Goal: Transaction & Acquisition: Obtain resource

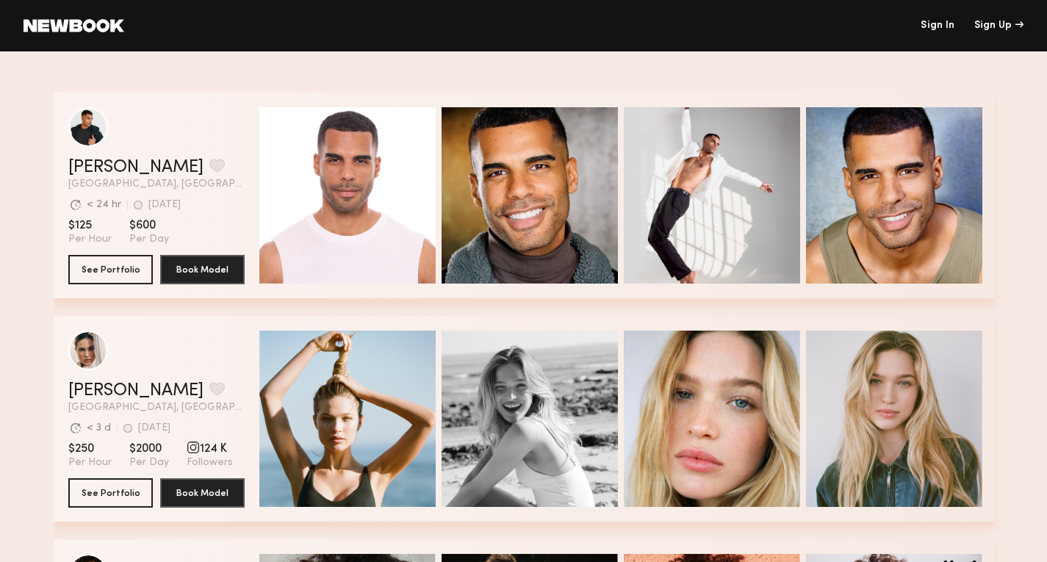
click at [83, 27] on link at bounding box center [74, 25] width 101 height 13
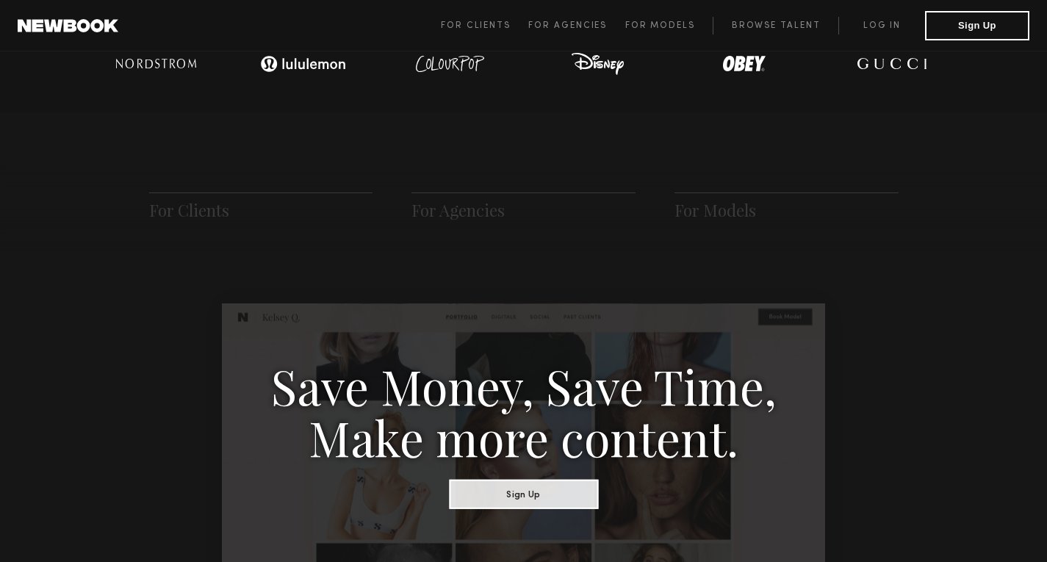
scroll to position [622, 0]
click at [696, 181] on div "For Clients For Agencies For Models" at bounding box center [523, 206] width 1047 height 89
click at [689, 207] on span "For Models" at bounding box center [716, 209] width 82 height 22
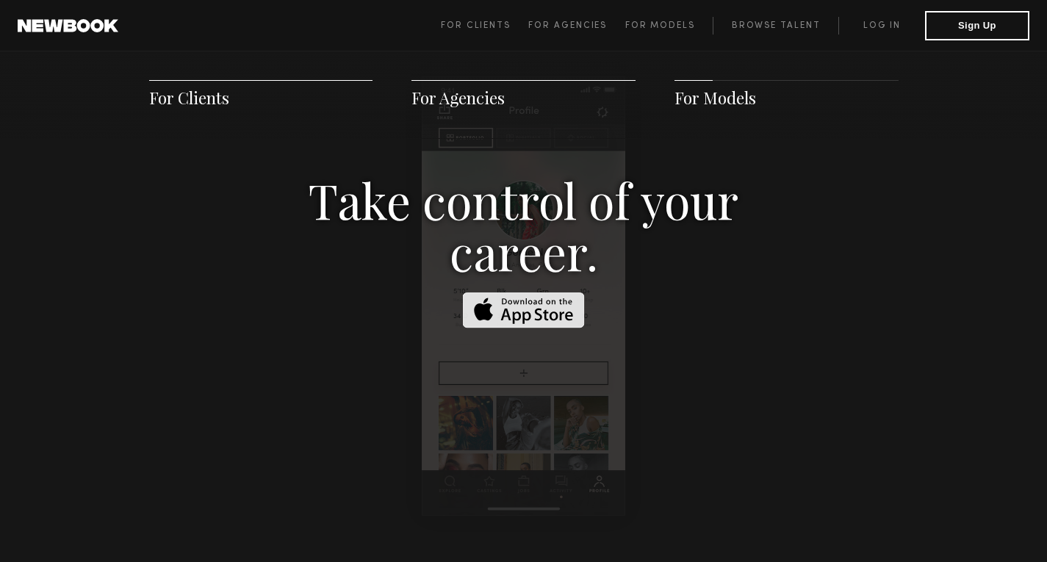
scroll to position [2249, 0]
click at [567, 293] on img at bounding box center [524, 310] width 122 height 36
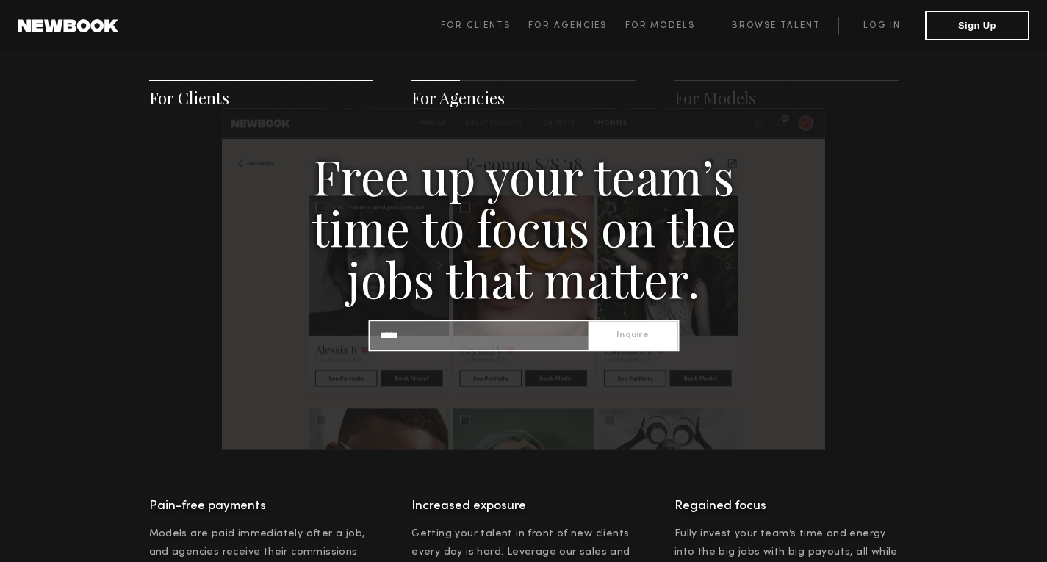
scroll to position [1410, 0]
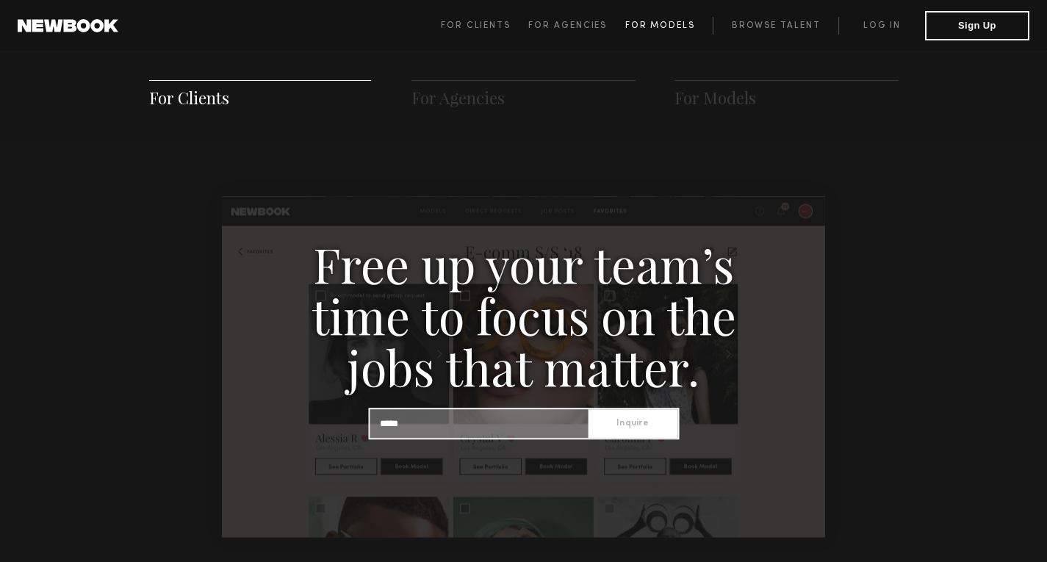
click at [640, 31] on link "For Models" at bounding box center [669, 26] width 88 height 18
click at [670, 15] on span "For Clients For Agencies For Models Browse Talent Log in Sign Up" at bounding box center [735, 25] width 589 height 29
click at [668, 30] on span "For Models" at bounding box center [660, 25] width 70 height 9
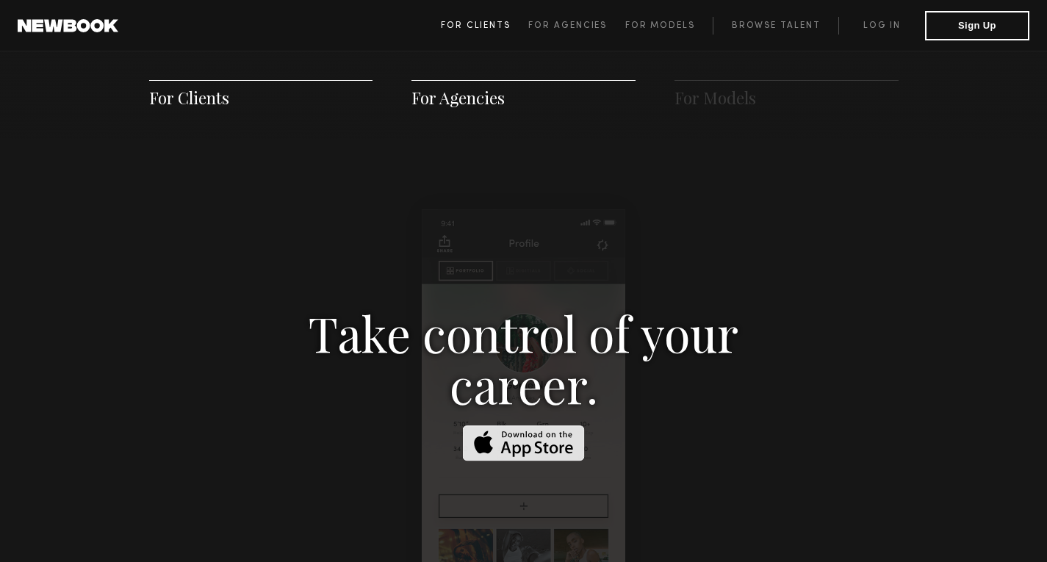
click at [478, 23] on span "For Clients" at bounding box center [476, 25] width 70 height 9
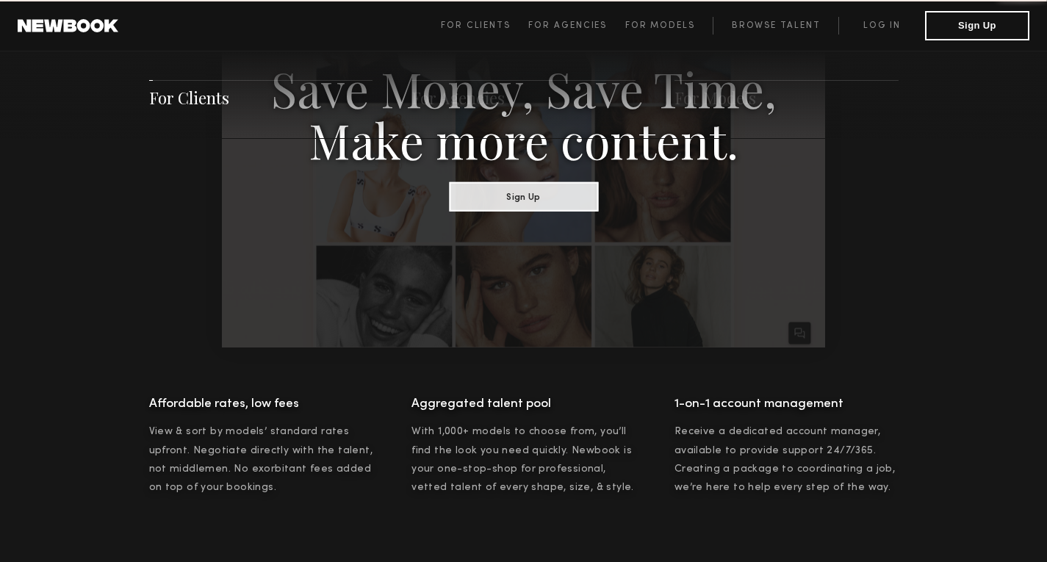
scroll to position [734, 0]
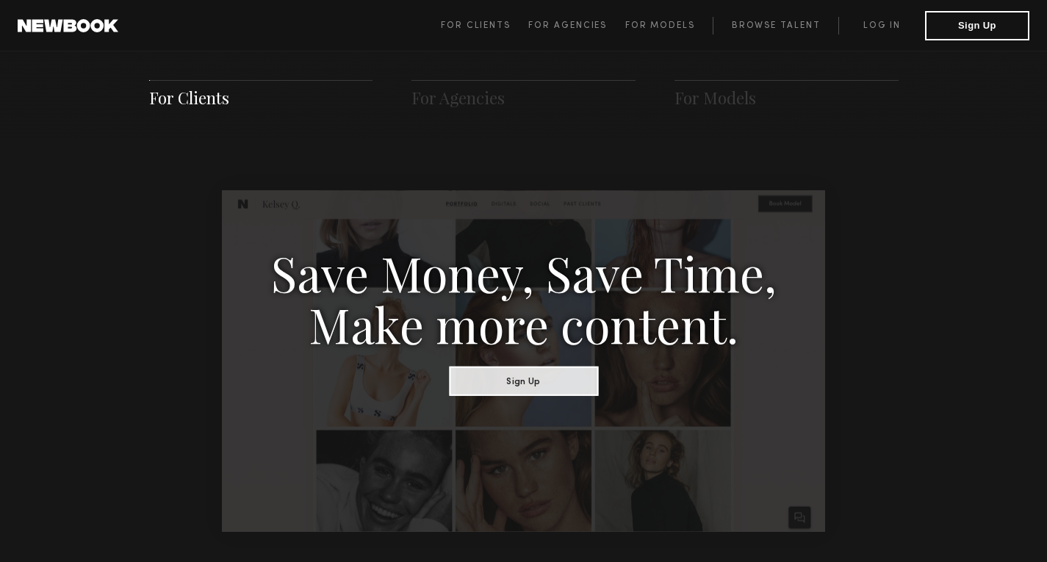
click at [86, 28] on link at bounding box center [68, 25] width 101 height 13
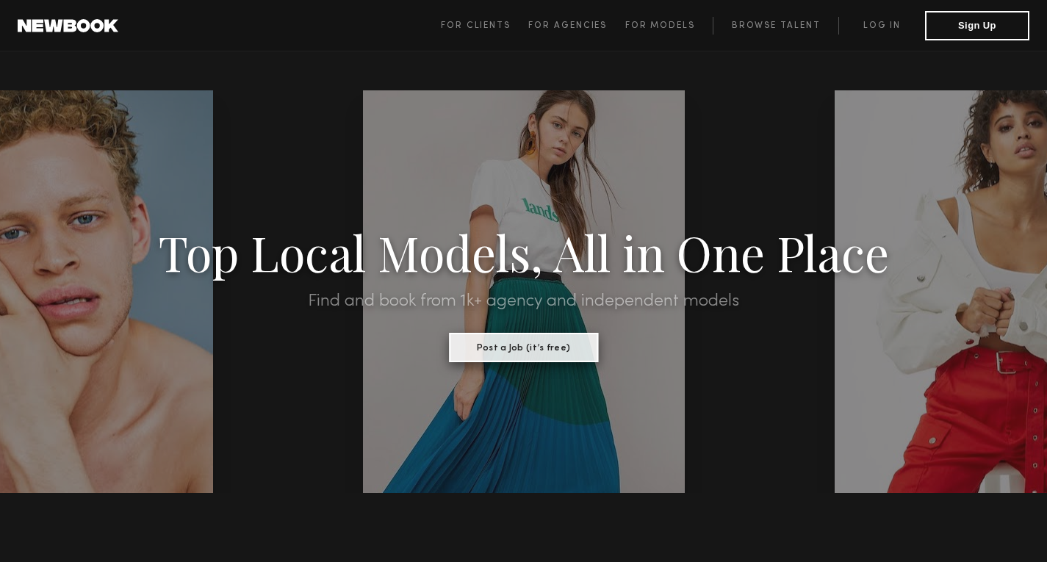
click at [519, 353] on button "Post a Job (it’s free)" at bounding box center [523, 347] width 149 height 29
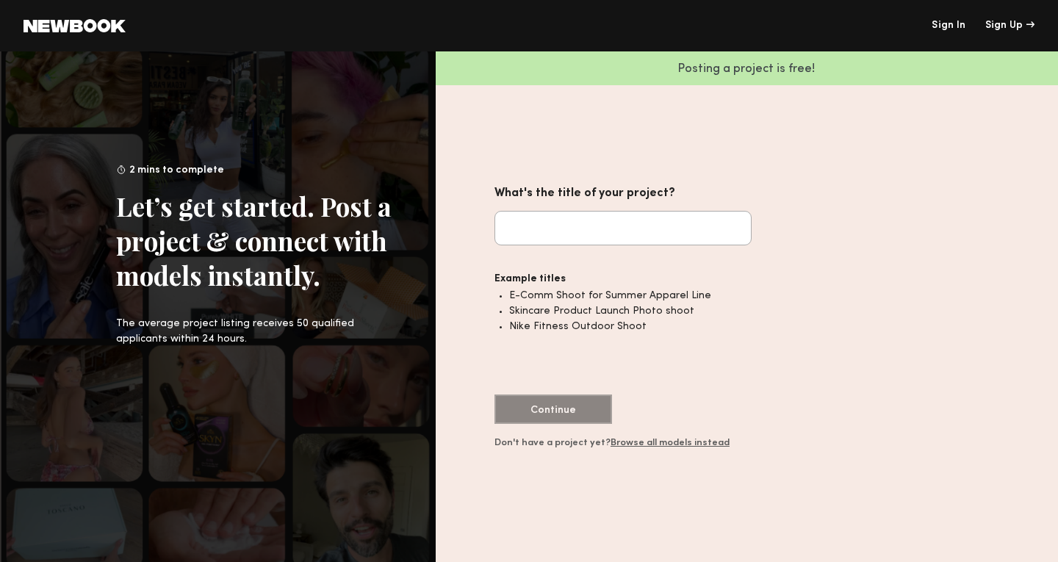
click at [43, 31] on common-icon at bounding box center [75, 25] width 102 height 13
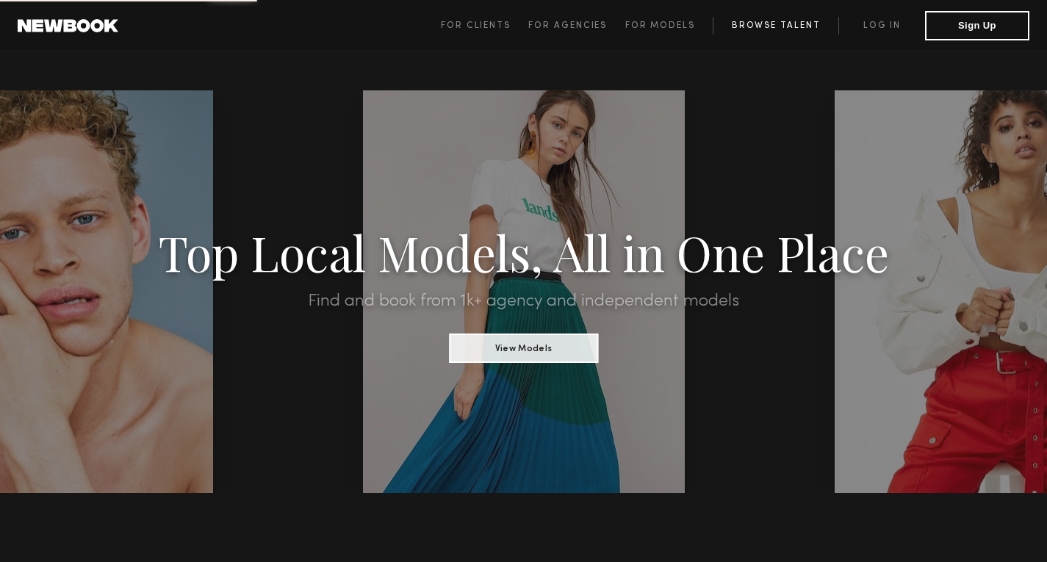
click at [788, 28] on link "Browse Talent" at bounding box center [776, 26] width 126 height 18
click at [568, 345] on button "View Models" at bounding box center [523, 347] width 149 height 29
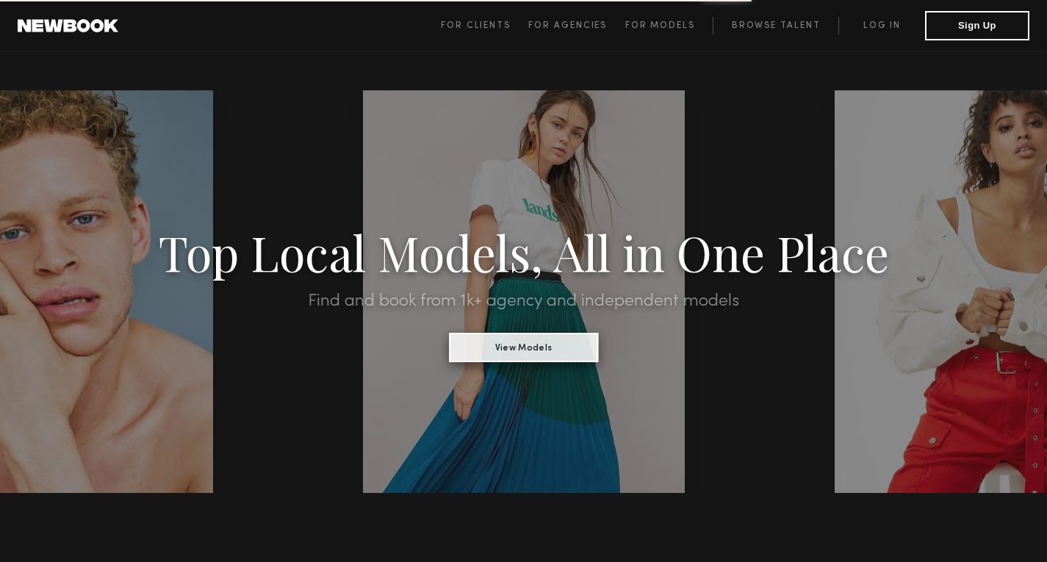
click at [517, 351] on button "View Models" at bounding box center [523, 347] width 149 height 29
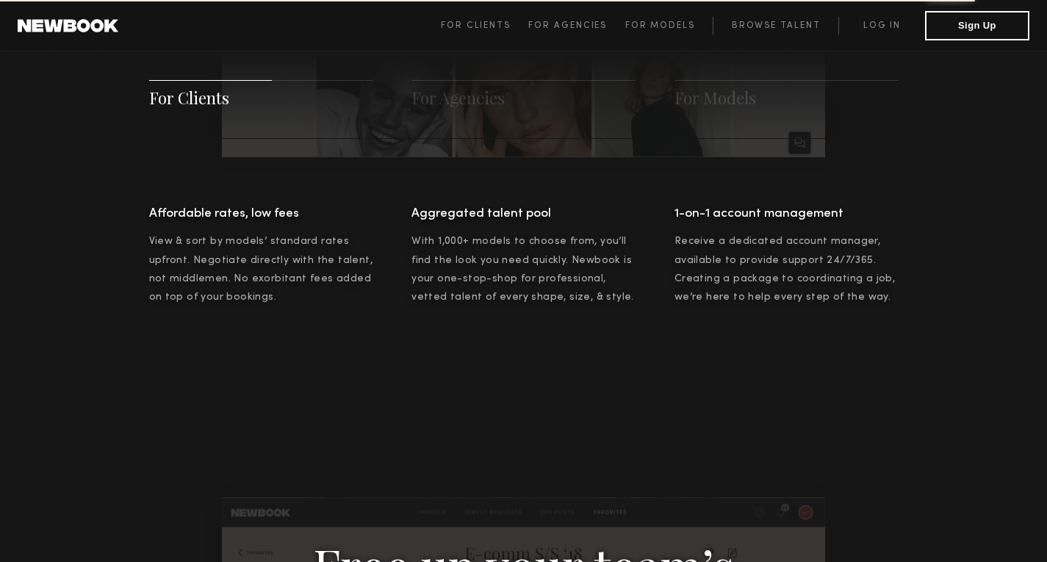
scroll to position [1108, 0]
click at [764, 21] on link "Browse Talent" at bounding box center [776, 26] width 126 height 18
